Goal: Complete application form

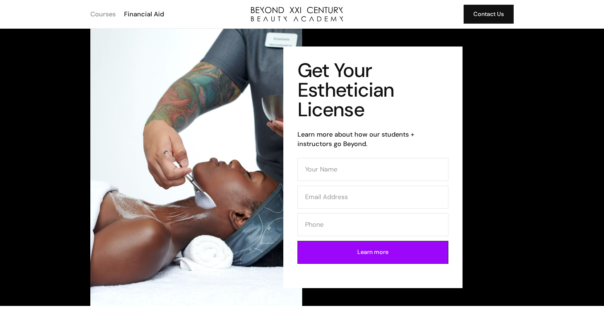
click at [113, 15] on div "Courses" at bounding box center [102, 13] width 25 height 9
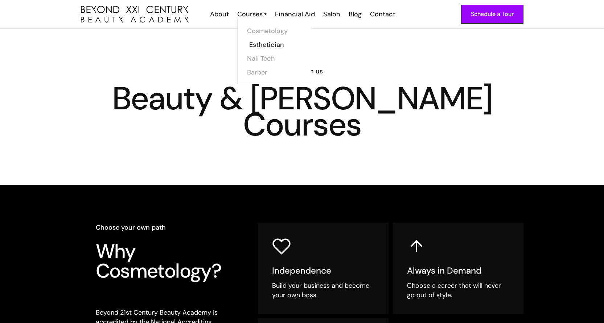
click at [262, 46] on link "Esthetician" at bounding box center [276, 45] width 54 height 14
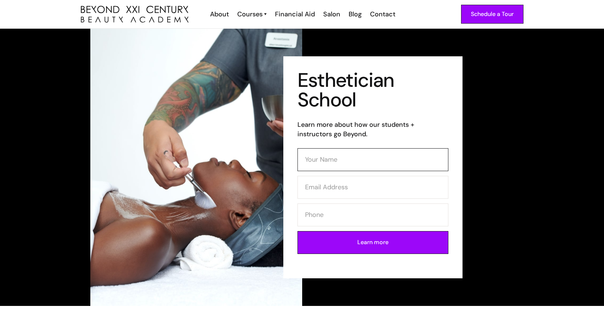
click at [343, 162] on input "Contact Form (Esthi)" at bounding box center [373, 159] width 151 height 23
type input "Sofia Shiffer"
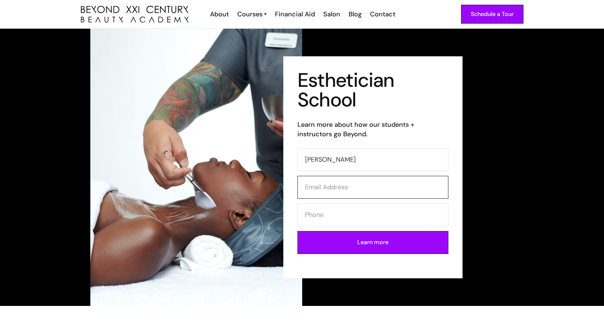
type input "nurseshiffer@gmail.com"
type input "3105929855"
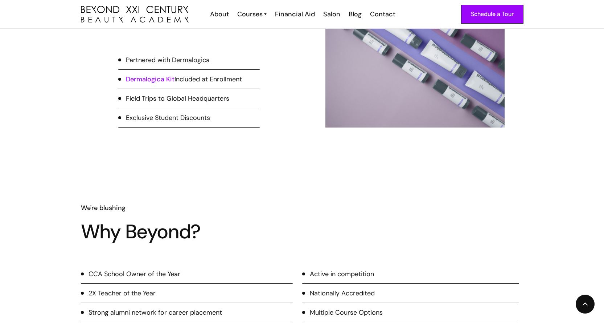
scroll to position [581, 0]
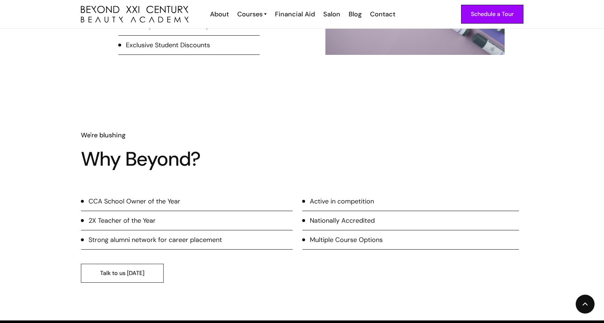
click at [115, 273] on link "Talk to us [DATE]" at bounding box center [122, 273] width 83 height 19
click at [147, 273] on link "Talk to us [DATE]" at bounding box center [122, 273] width 83 height 19
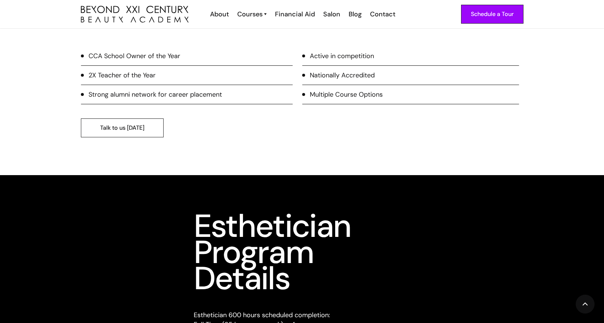
scroll to position [871, 0]
